Goal: Task Accomplishment & Management: Complete application form

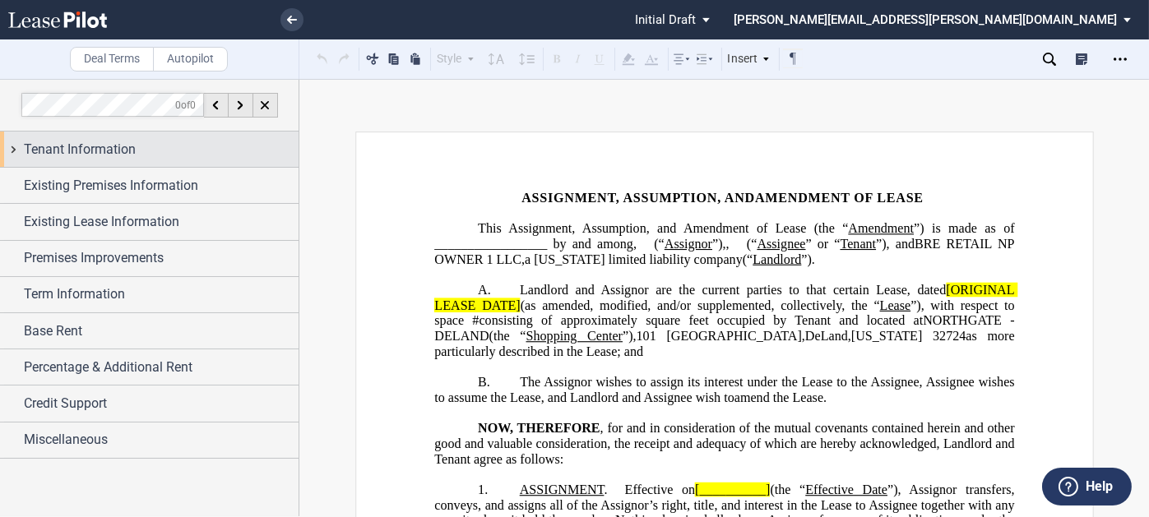
drag, startPoint x: 199, startPoint y: 148, endPoint x: 269, endPoint y: 200, distance: 87.0
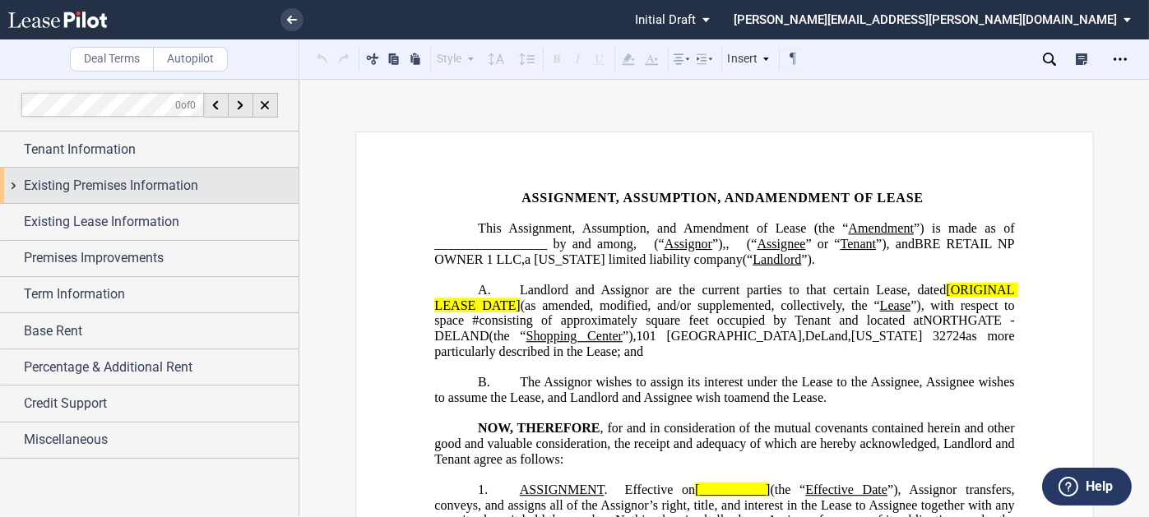
click at [199, 147] on div "Tenant Information" at bounding box center [161, 150] width 275 height 20
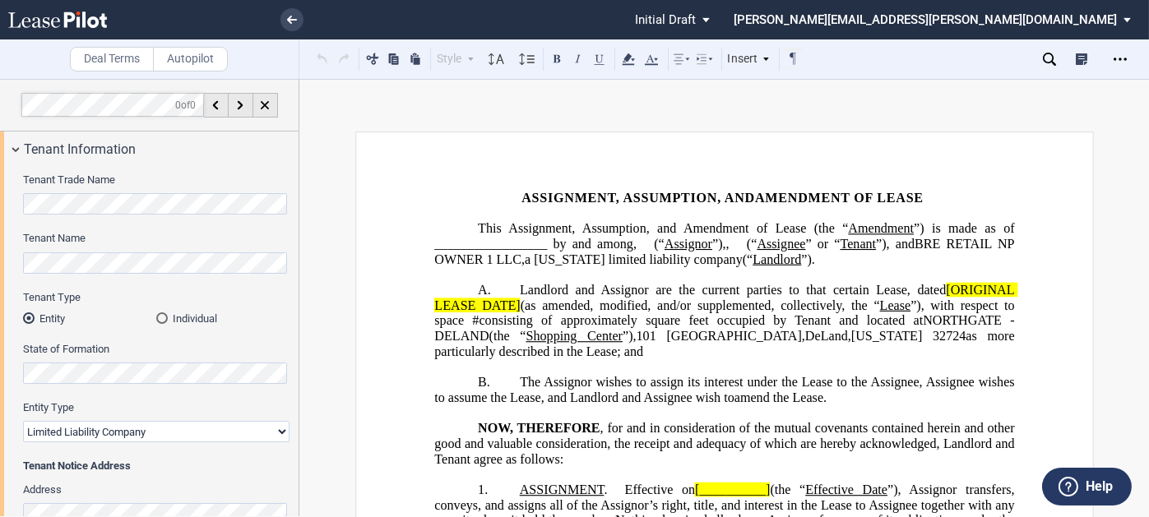
click at [156, 315] on div "Individual" at bounding box center [162, 319] width 12 height 12
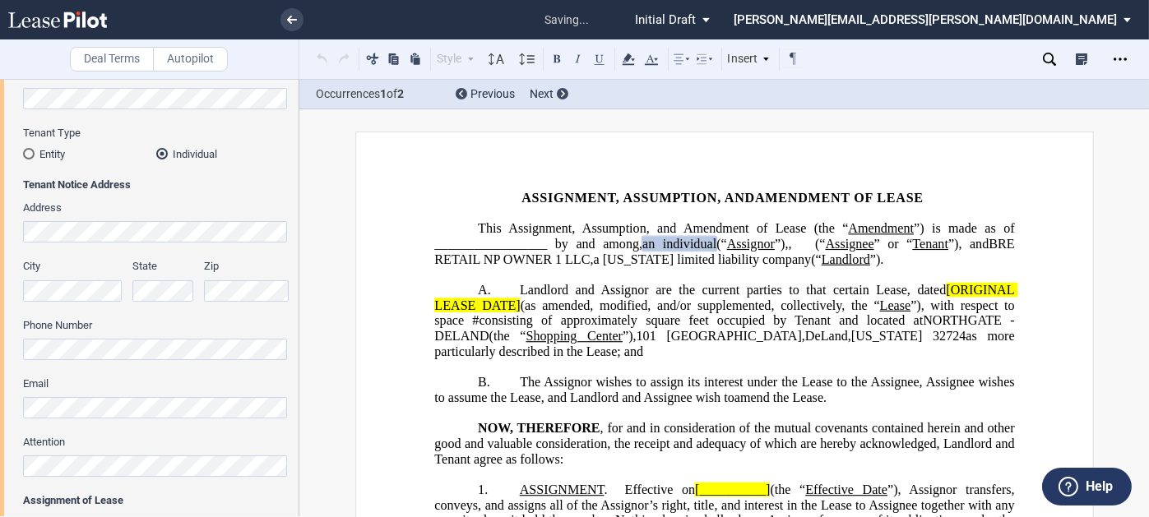
scroll to position [329, 0]
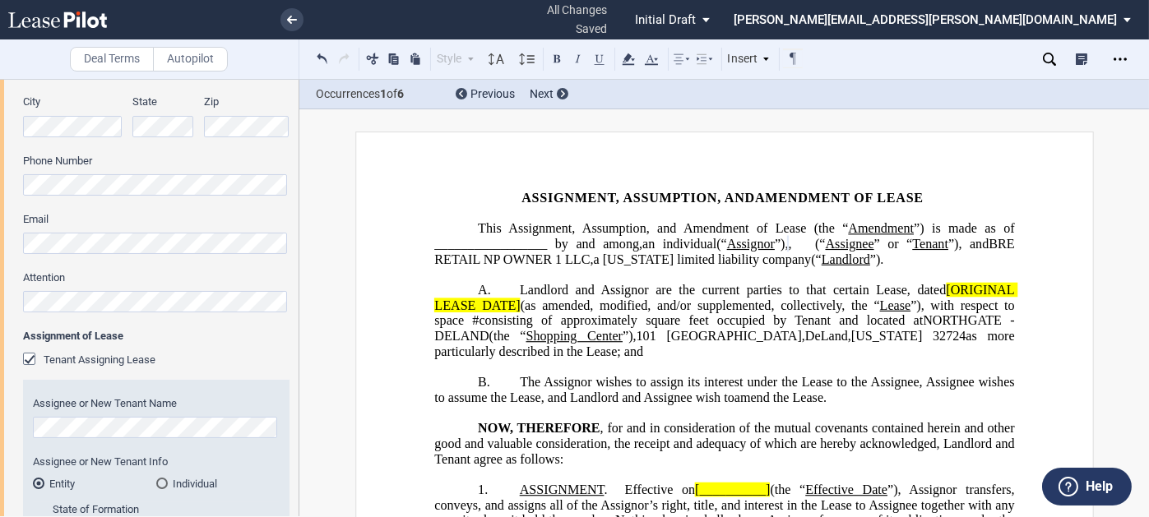
click at [9, 205] on div "Tenant Trade Name Tenant Name Tenant Type Entity Individual State of Formation …" at bounding box center [149, 317] width 299 height 958
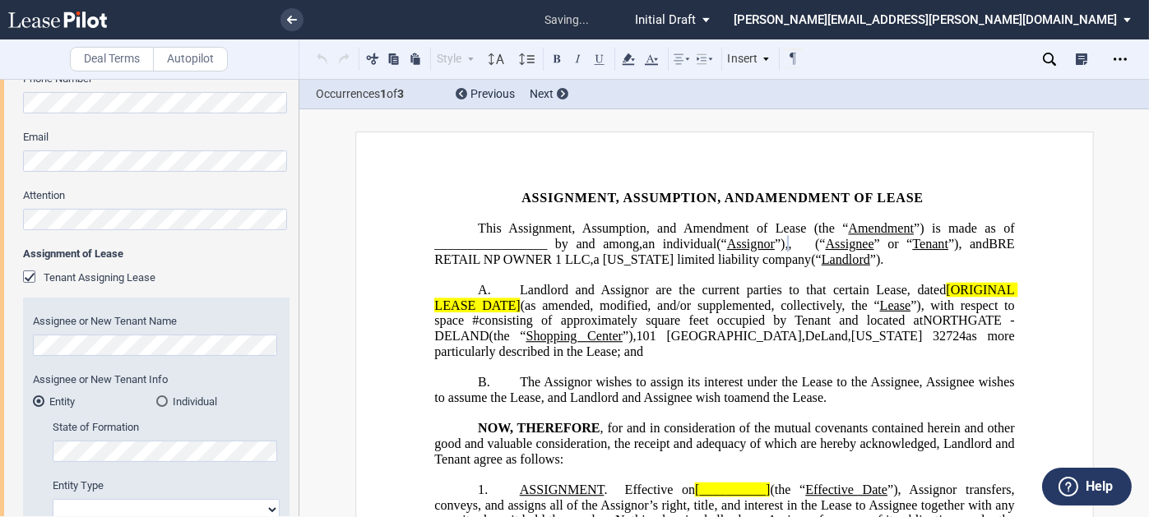
scroll to position [494, 0]
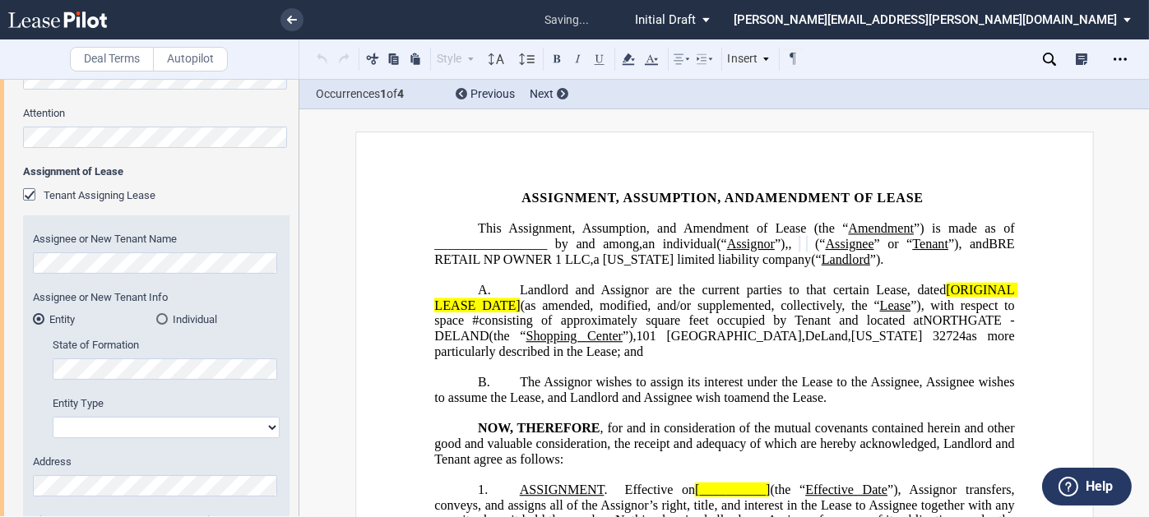
click at [113, 430] on select "Corporation Limited Liability Company General Partnership Limited Partnership O…" at bounding box center [166, 427] width 227 height 21
select select "limited liability company"
click at [53, 417] on select "Corporation Limited Liability Company General Partnership Limited Partnership O…" at bounding box center [166, 427] width 227 height 21
click at [291, 339] on div "Tenant Trade Name Tenant Name Tenant Type Entity Individual State of Formation …" at bounding box center [149, 152] width 299 height 958
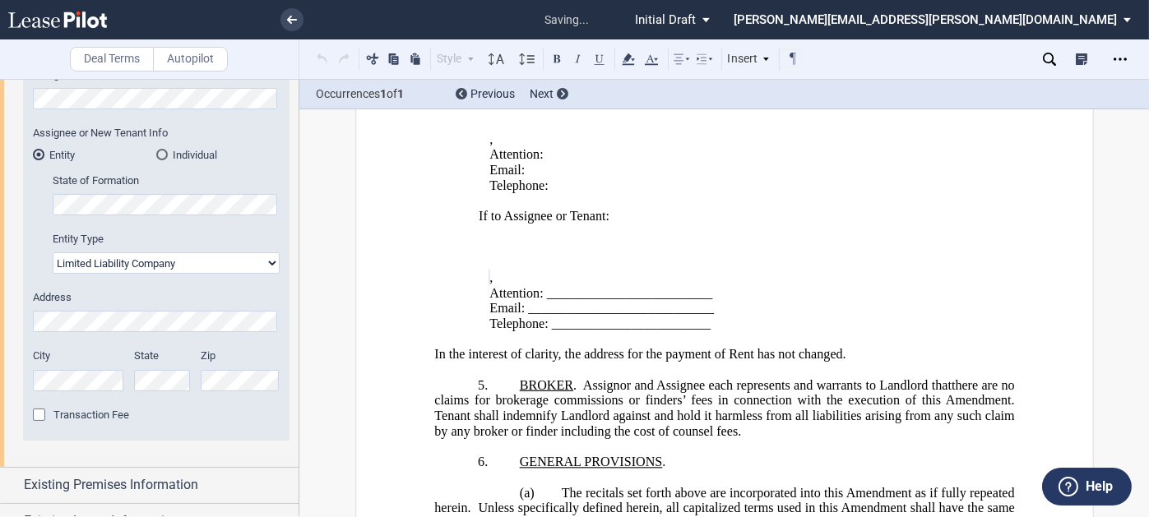
scroll to position [0, 0]
click at [29, 267] on div "Assignee or New Tenant Name New Tenant Trade Name Assignee or New Tenant Info E…" at bounding box center [156, 245] width 267 height 389
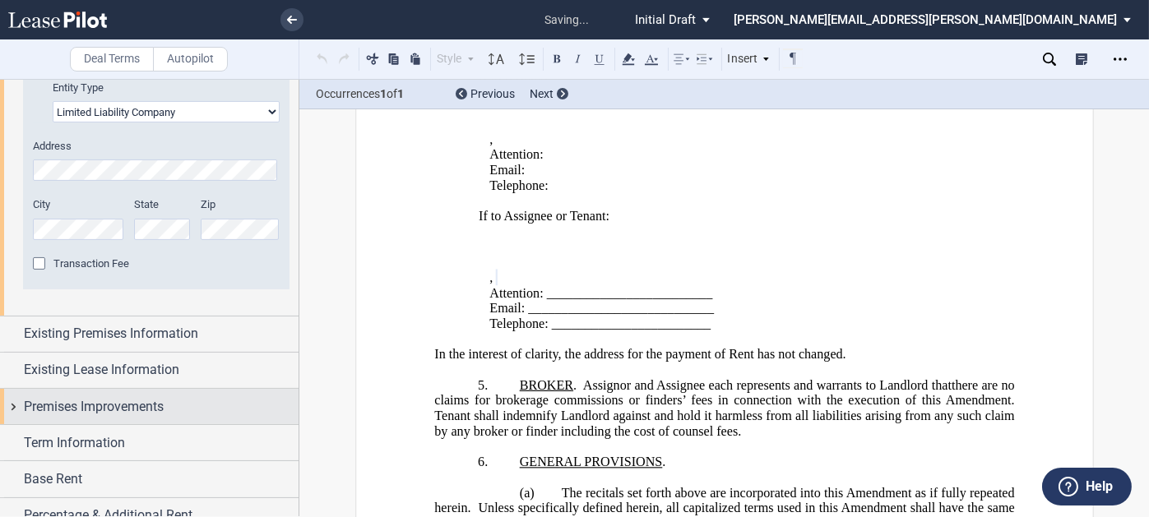
scroll to position [823, 0]
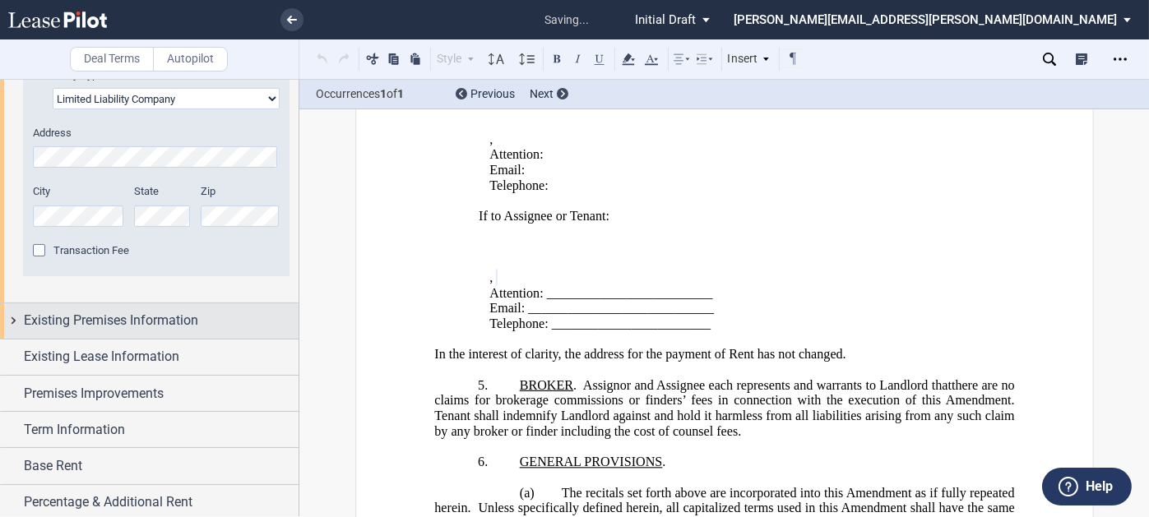
click at [117, 324] on span "Existing Premises Information" at bounding box center [111, 321] width 174 height 20
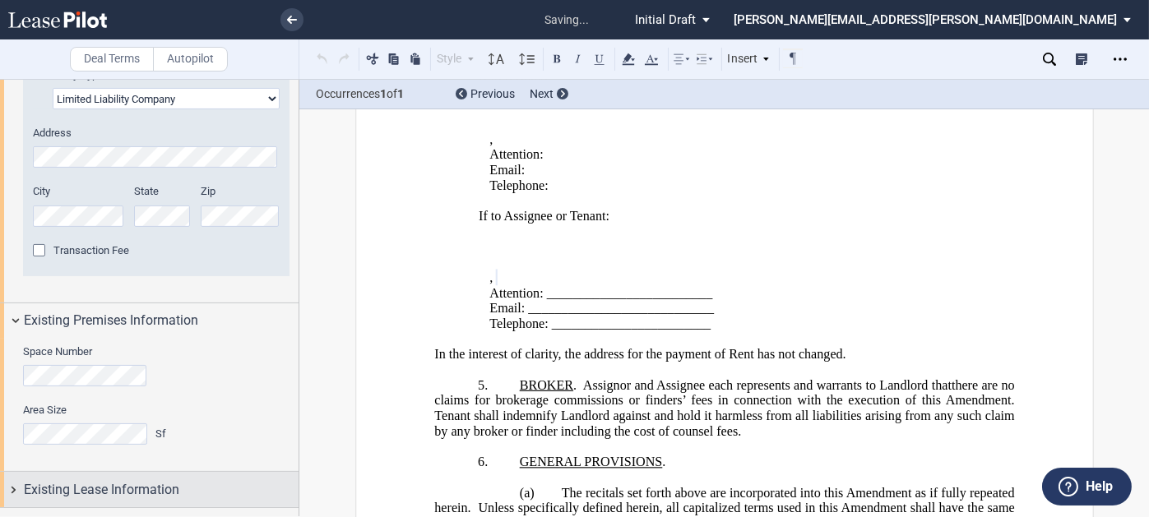
click at [92, 494] on span "Existing Lease Information" at bounding box center [101, 490] width 155 height 20
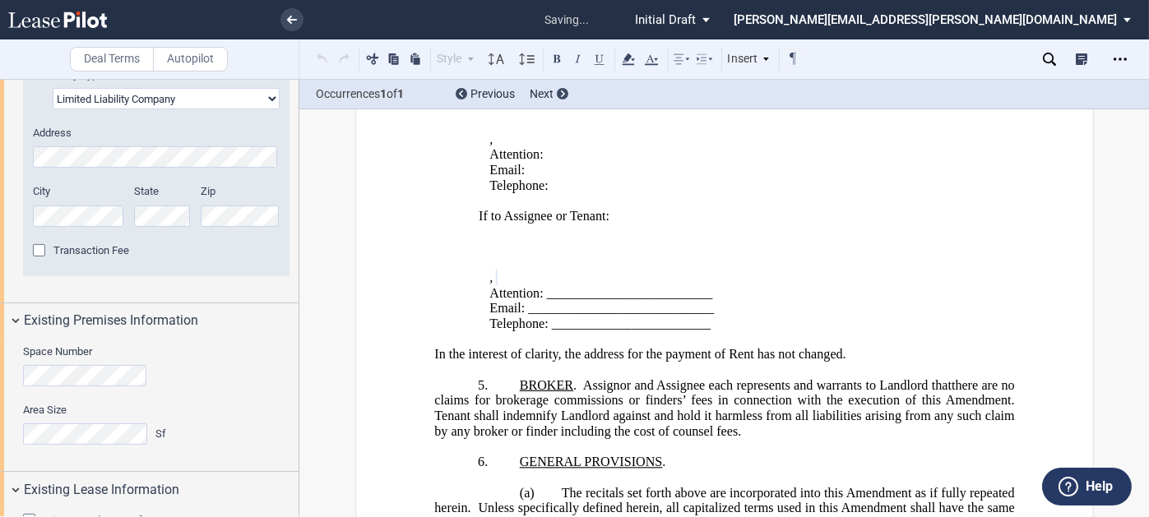
scroll to position [1152, 0]
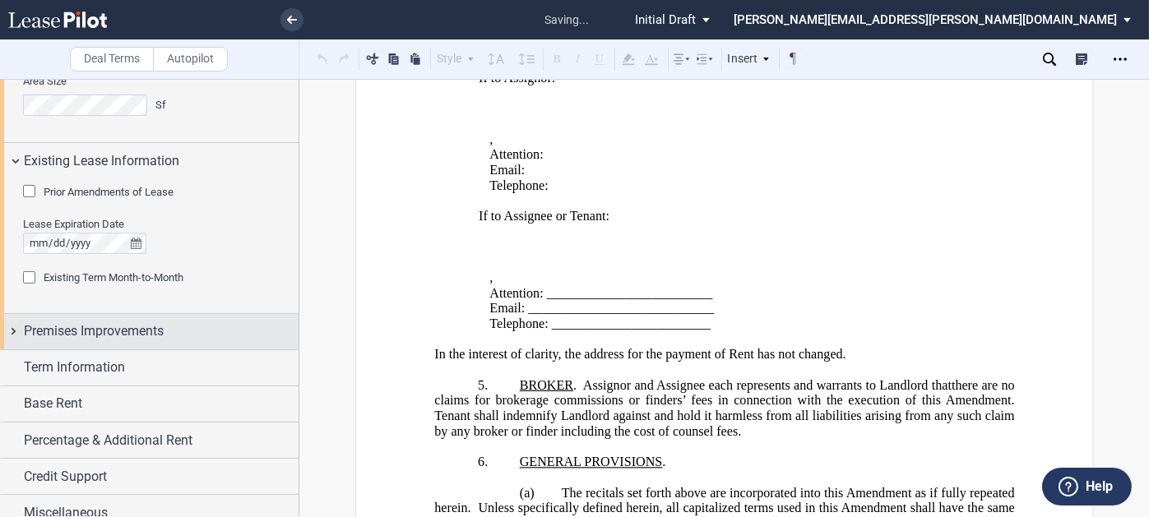
click at [51, 331] on span "Premises Improvements" at bounding box center [94, 332] width 140 height 20
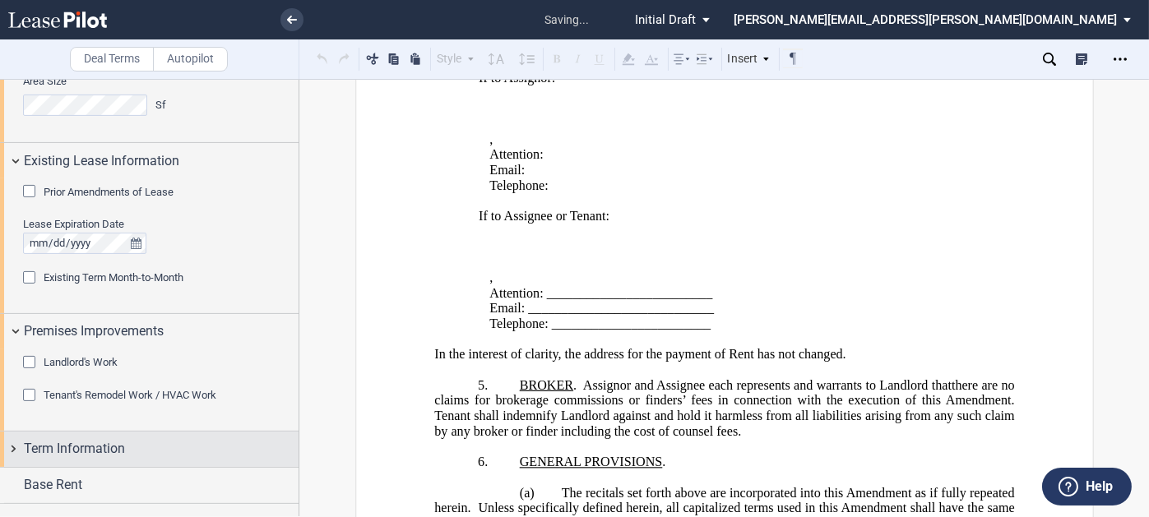
click at [75, 440] on span "Term Information" at bounding box center [74, 449] width 101 height 20
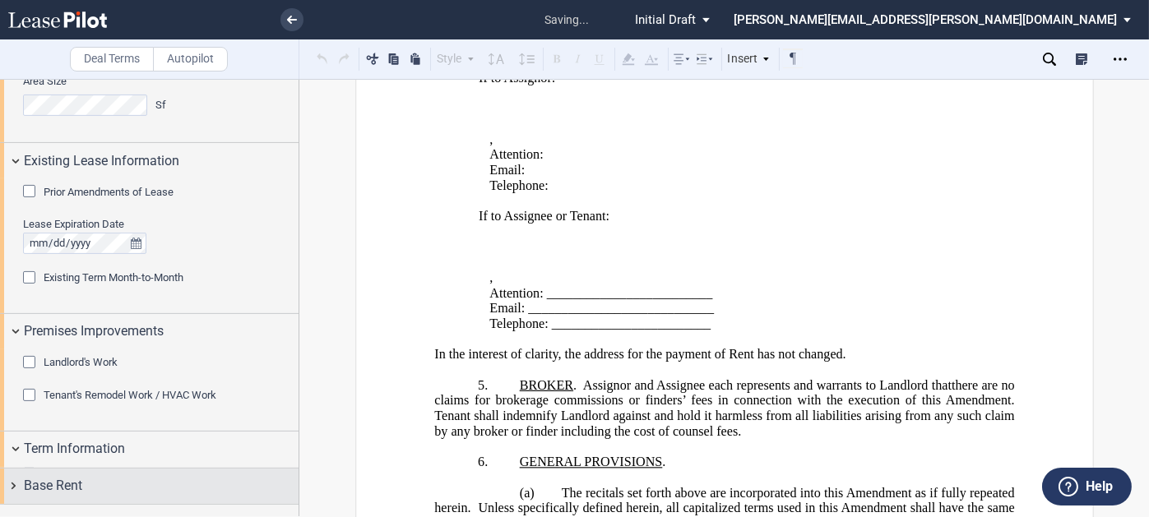
scroll to position [1246, 0]
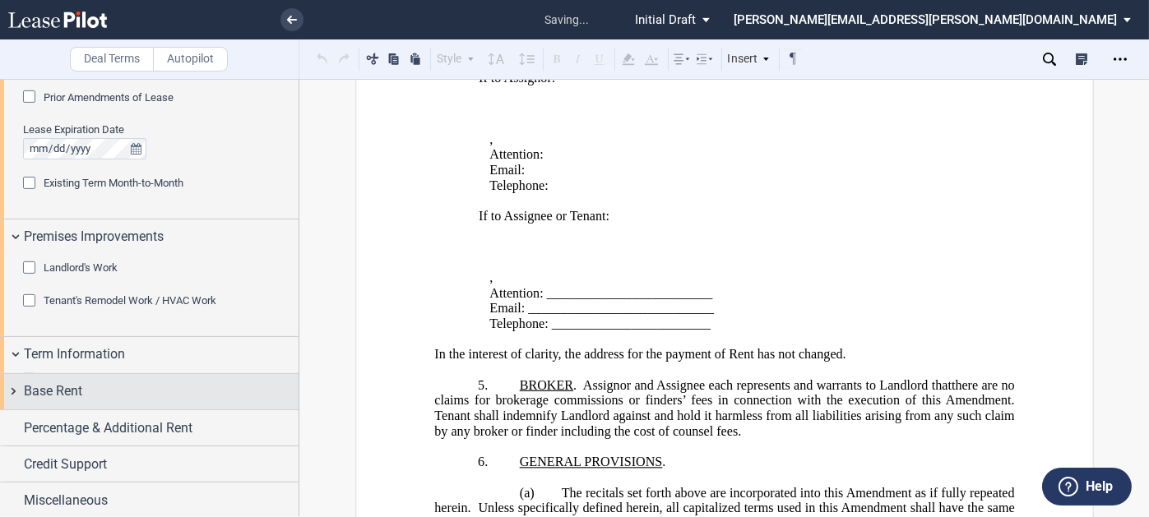
click at [63, 387] on div "Extension of Term" at bounding box center [86, 380] width 84 height 15
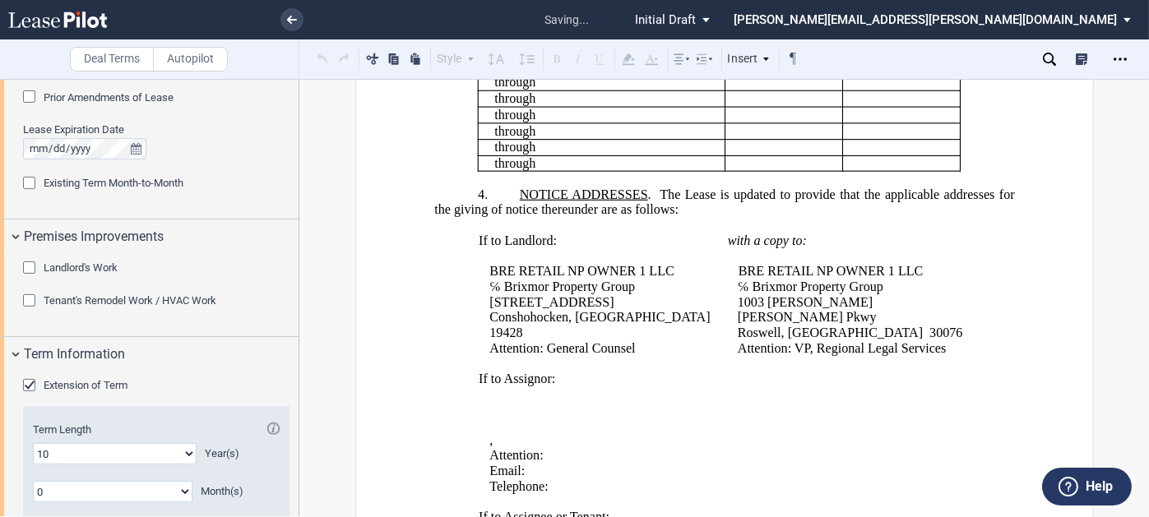
click at [63, 381] on span "Extension of Term" at bounding box center [86, 385] width 84 height 12
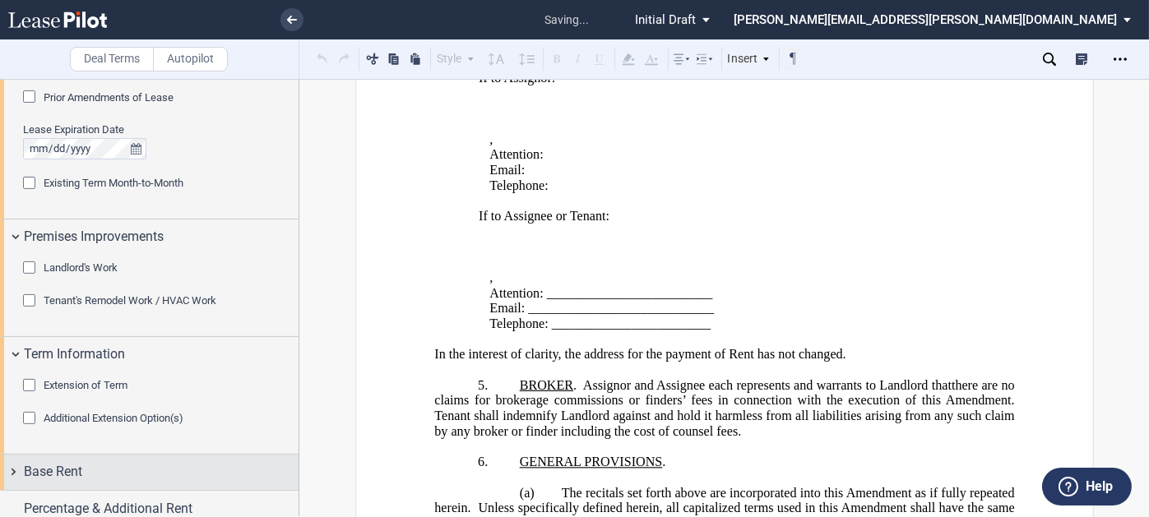
click at [77, 462] on span "Base Rent" at bounding box center [53, 472] width 58 height 20
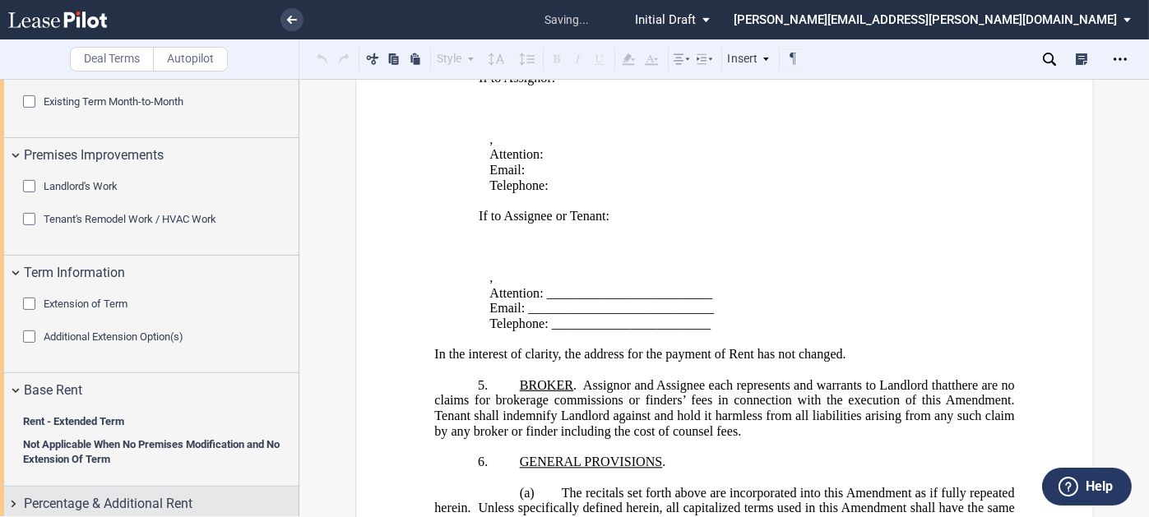
click at [96, 487] on div "Percentage & Additional Rent" at bounding box center [149, 504] width 299 height 35
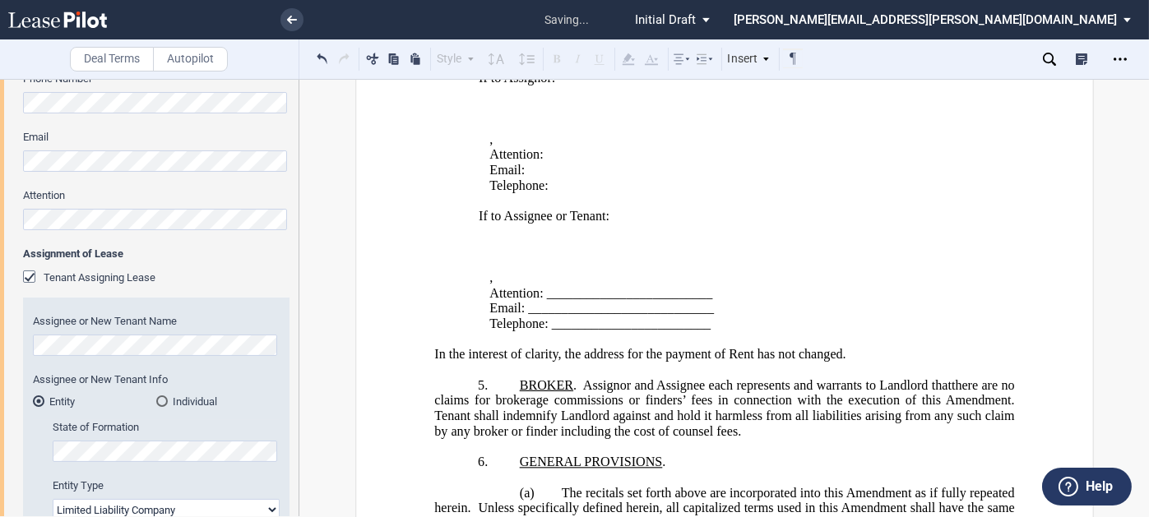
scroll to position [408, 0]
click at [1116, 60] on icon "Open Lease options menu" at bounding box center [1120, 59] width 13 height 13
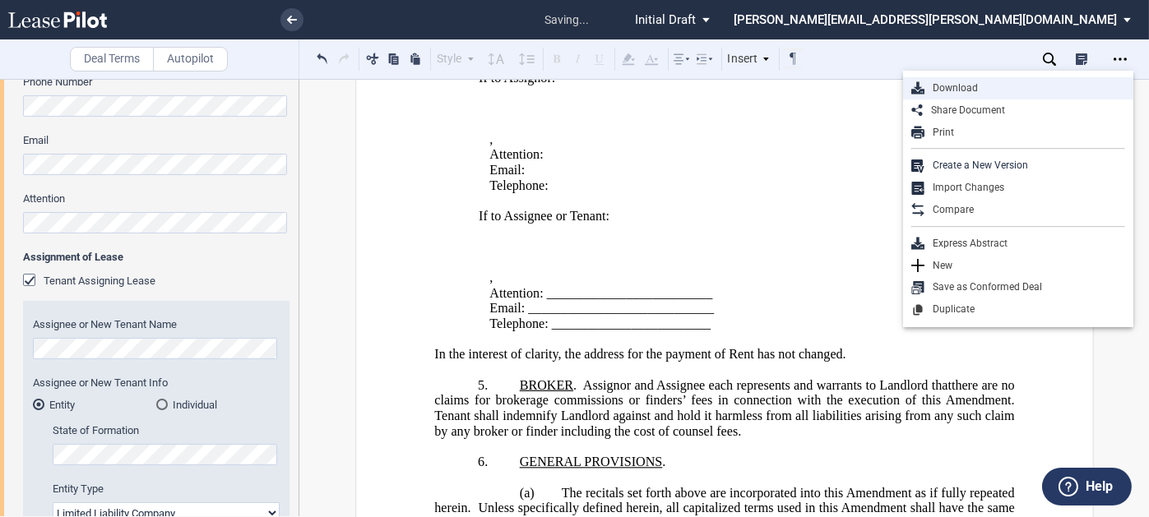
click at [945, 86] on div "Download" at bounding box center [1025, 88] width 201 height 14
